Goal: Find contact information: Find contact information

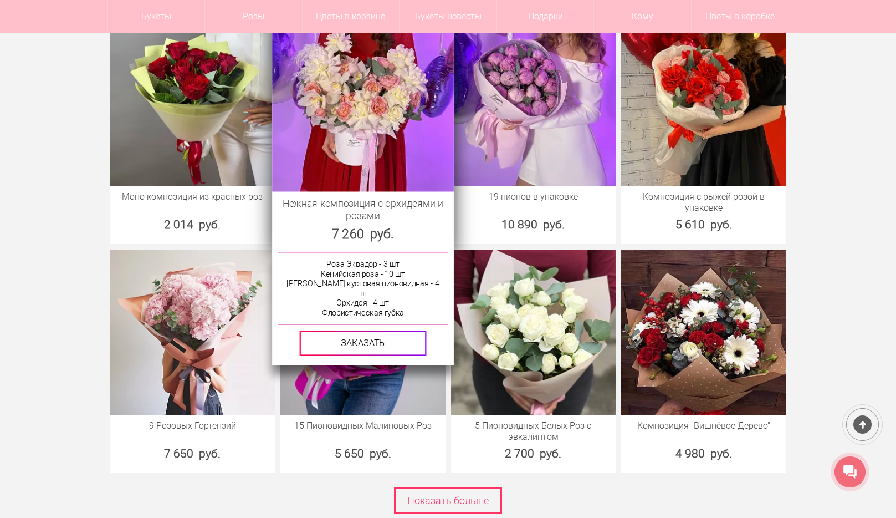
scroll to position [4156, 0]
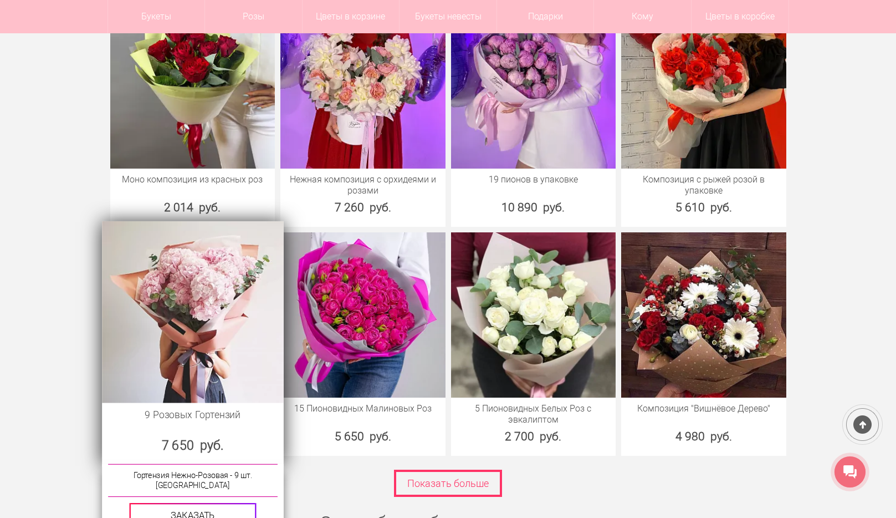
drag, startPoint x: 269, startPoint y: 326, endPoint x: 247, endPoint y: 330, distance: 22.6
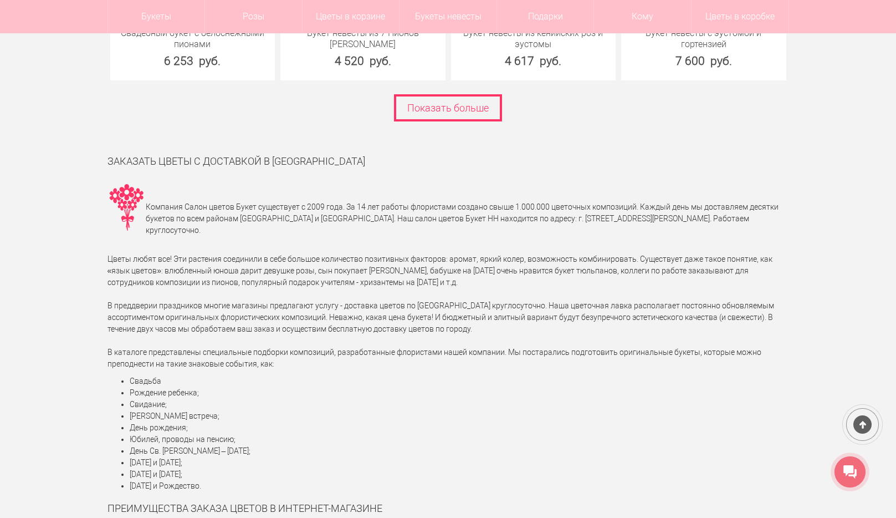
scroll to position [5097, 0]
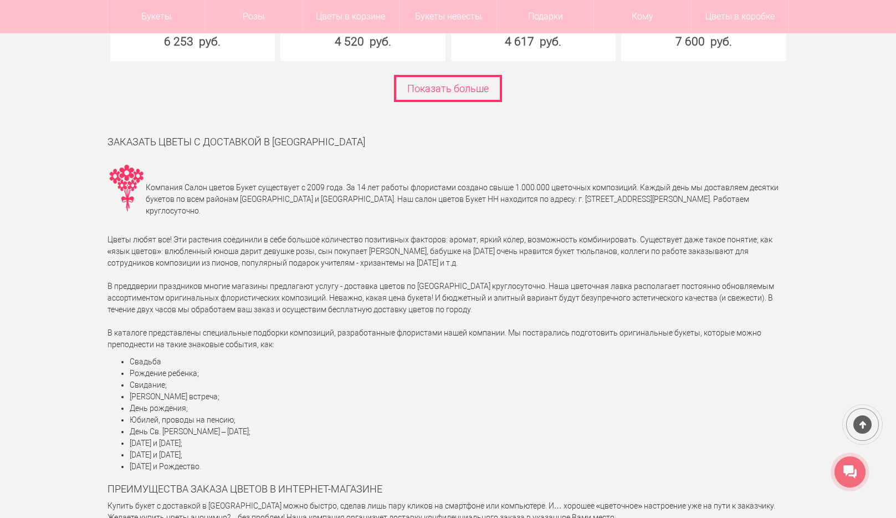
click at [131, 402] on li "День рождения;" at bounding box center [459, 408] width 659 height 12
click at [144, 402] on li "День рождения;" at bounding box center [459, 408] width 659 height 12
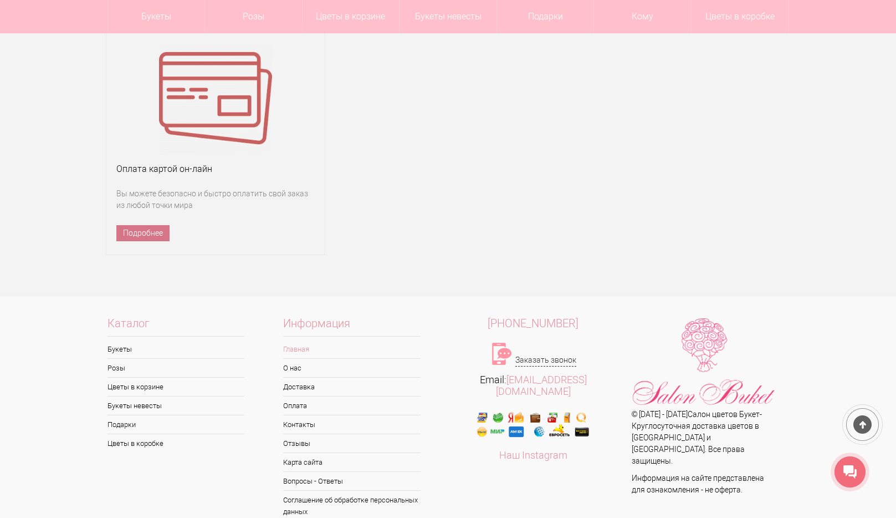
scroll to position [7314, 0]
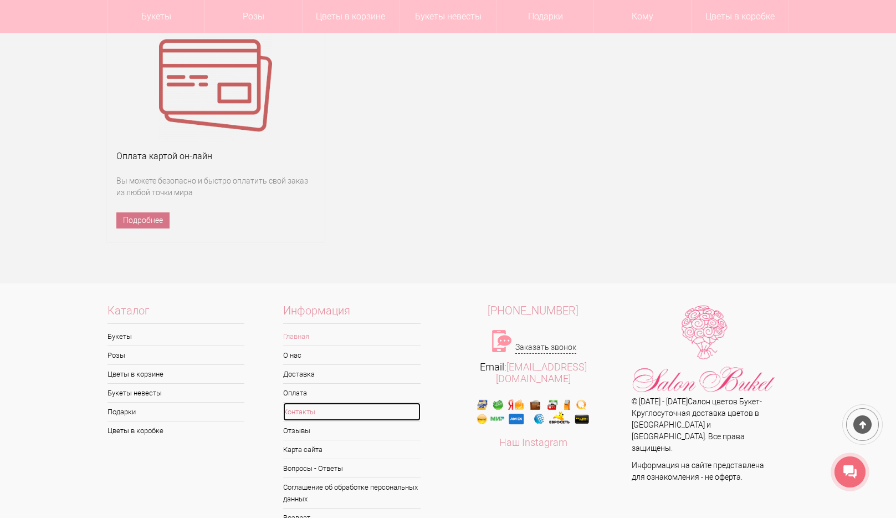
click at [308, 402] on link "Контакты" at bounding box center [351, 411] width 137 height 18
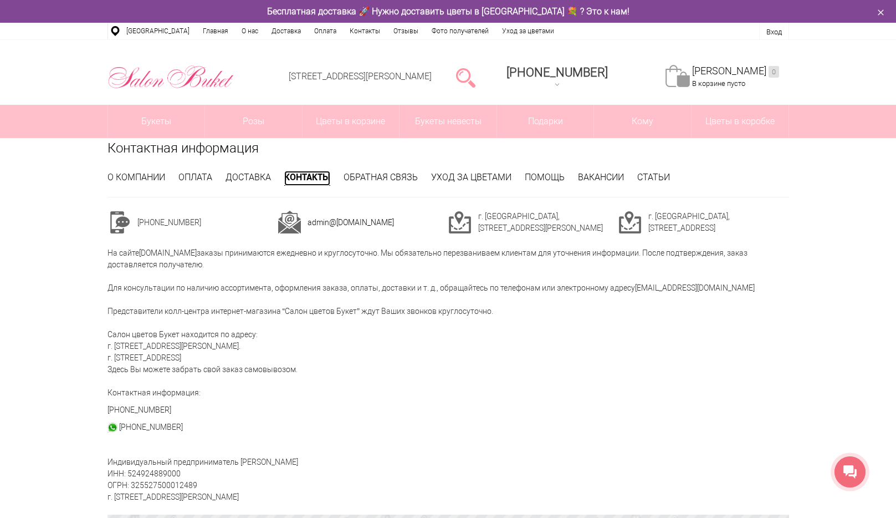
click at [306, 178] on link "Контакты" at bounding box center [307, 178] width 46 height 15
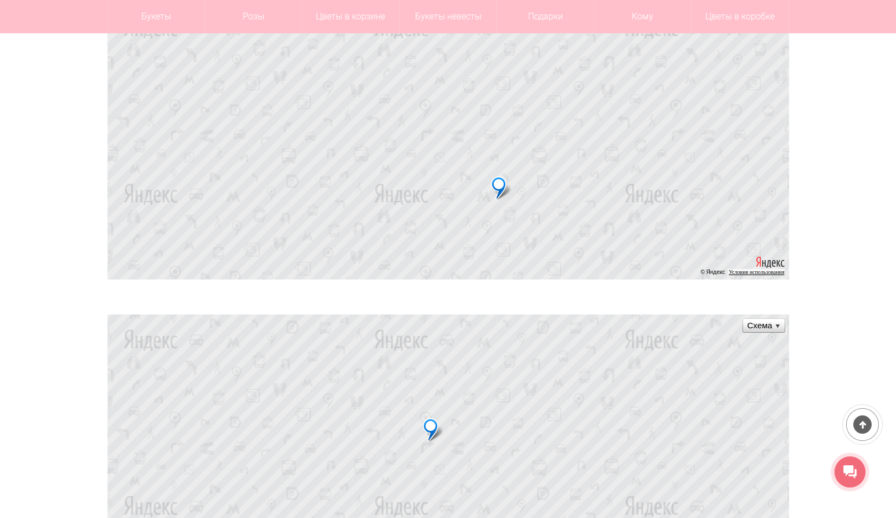
scroll to position [499, 0]
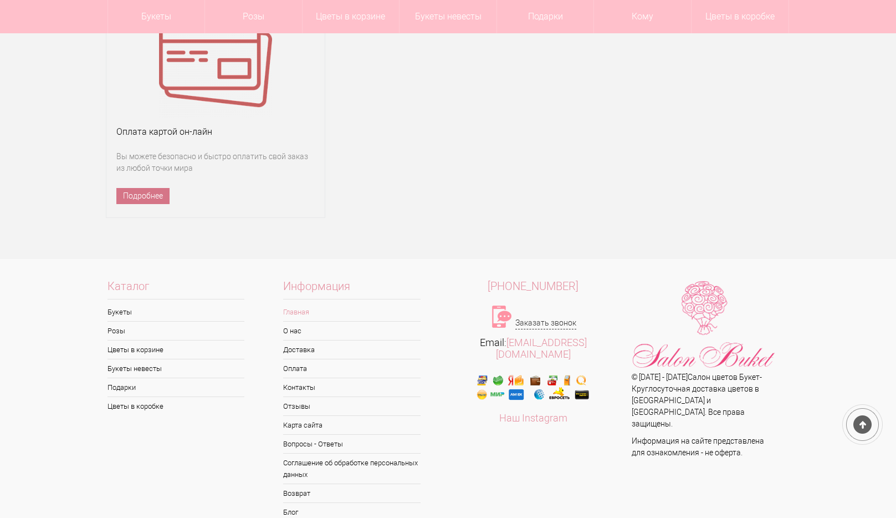
scroll to position [7283, 0]
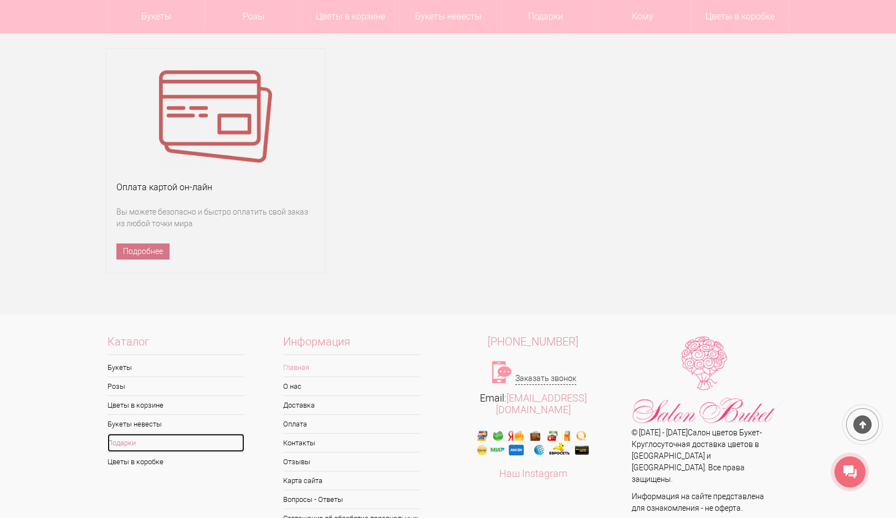
click at [127, 433] on link "Подарки" at bounding box center [175, 442] width 137 height 18
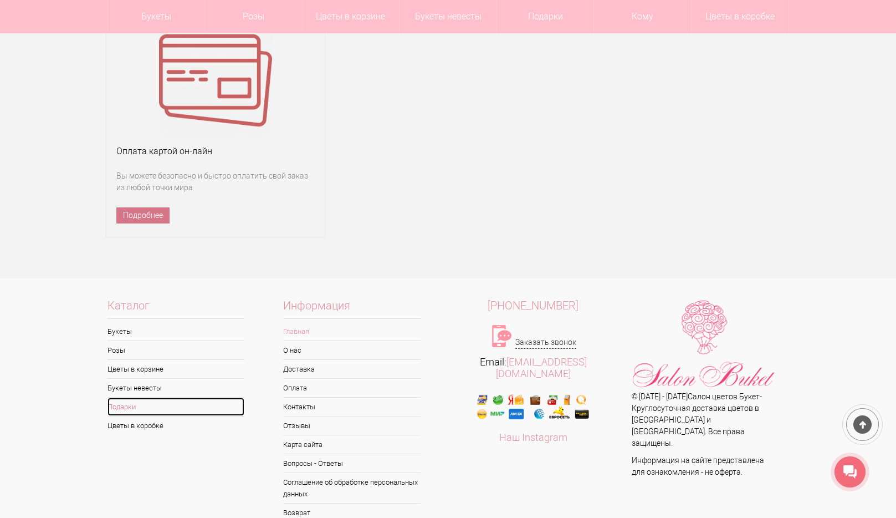
scroll to position [7338, 0]
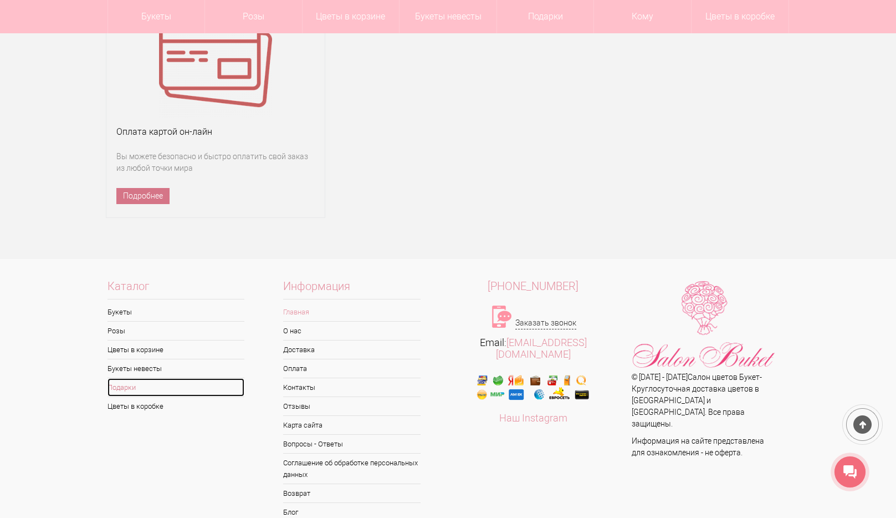
click at [130, 378] on link "Подарки" at bounding box center [175, 387] width 137 height 18
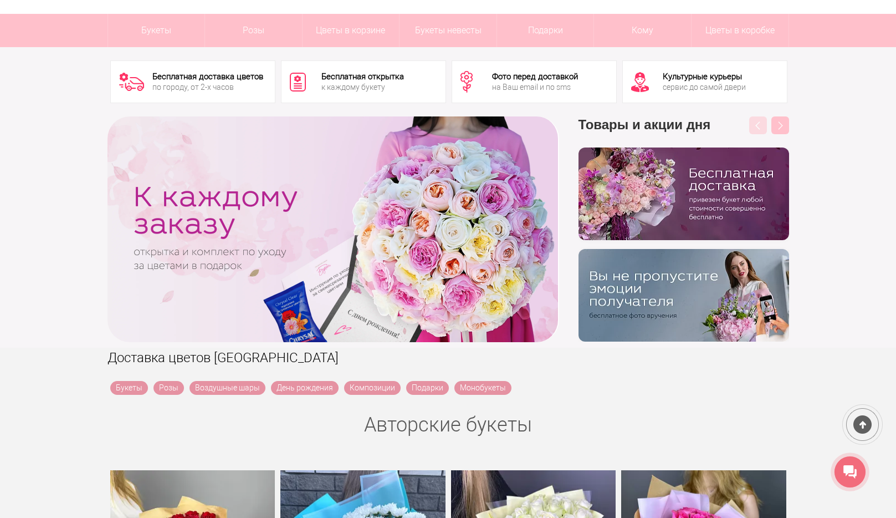
scroll to position [0, 0]
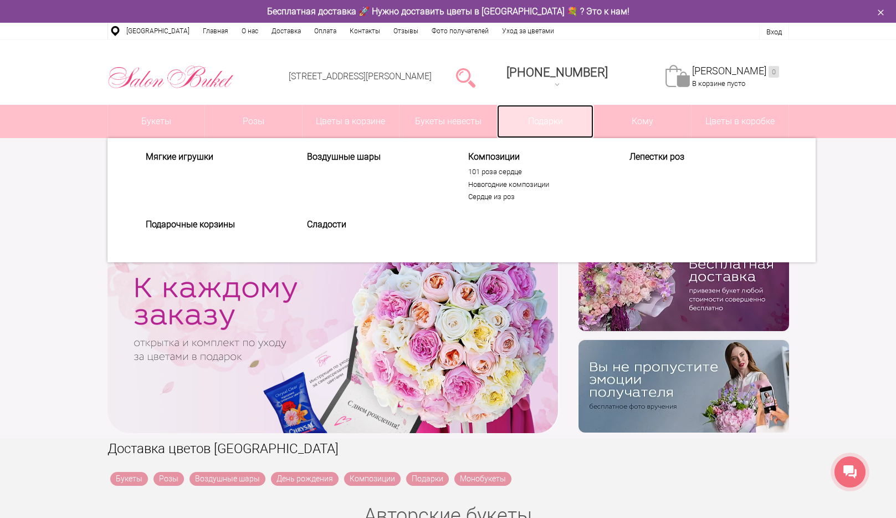
click at [551, 125] on link "Подарки" at bounding box center [545, 121] width 97 height 33
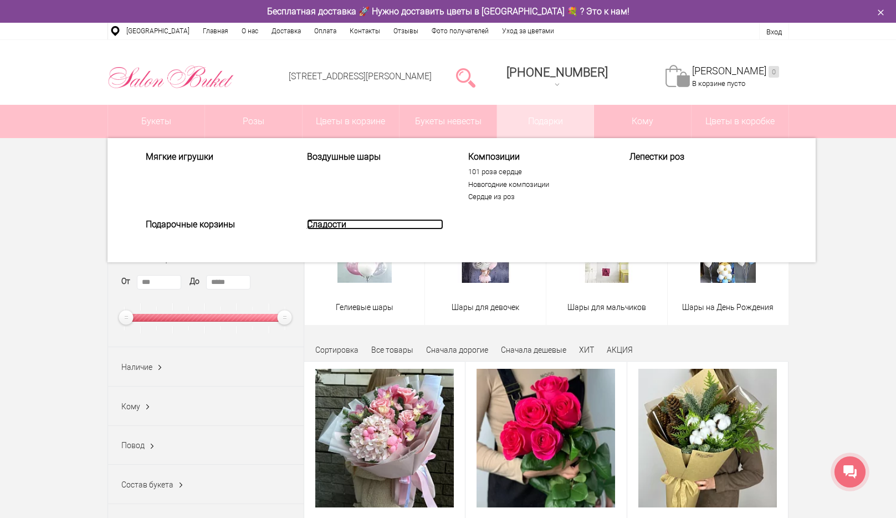
click at [335, 226] on link "Сладости" at bounding box center [375, 224] width 136 height 11
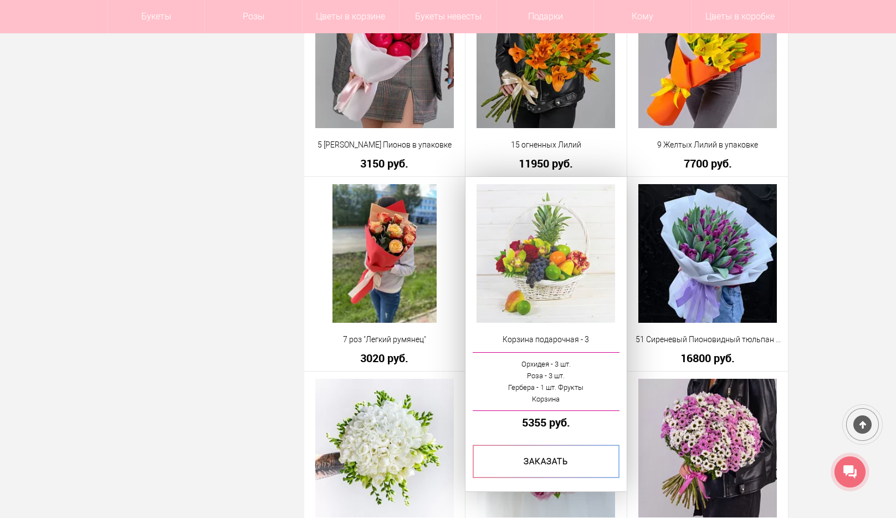
scroll to position [831, 0]
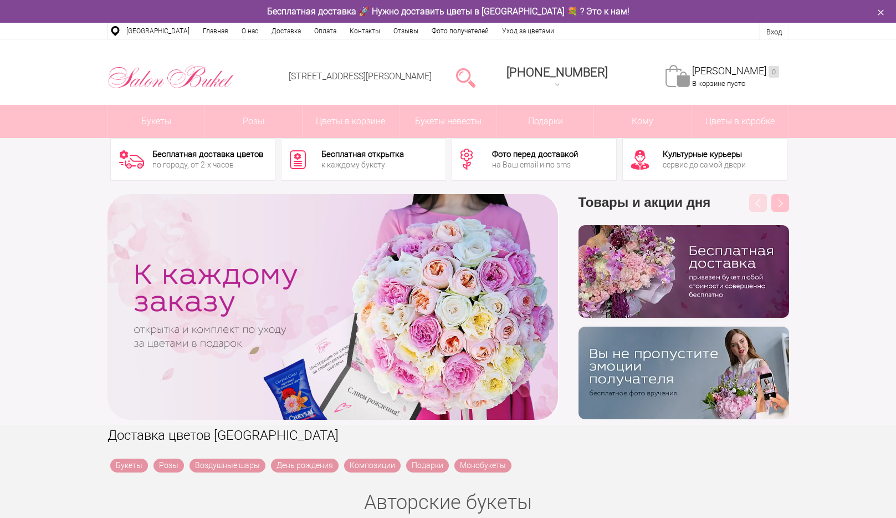
scroll to position [7283, 0]
